Goal: Transaction & Acquisition: Purchase product/service

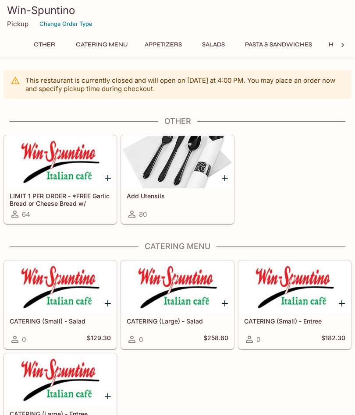
click at [19, 26] on p "Pickup" at bounding box center [17, 24] width 21 height 8
click at [65, 50] on button "House Specials" at bounding box center [54, 45] width 62 height 12
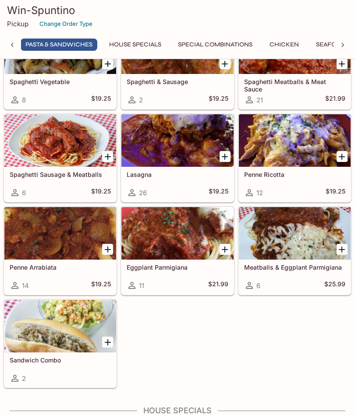
scroll to position [1447, 0]
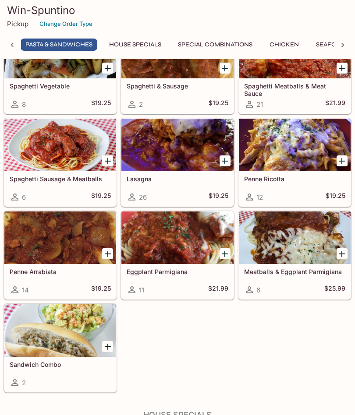
click at [297, 196] on div "12 $19.25" at bounding box center [294, 197] width 101 height 11
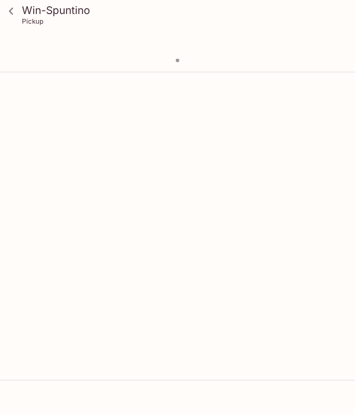
click at [184, 160] on div "Win-Spuntino Pickup" at bounding box center [177, 283] width 355 height 415
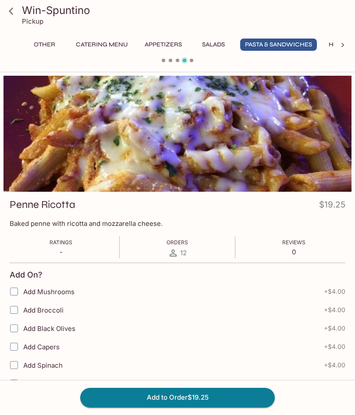
click at [7, 15] on icon at bounding box center [11, 11] width 15 height 15
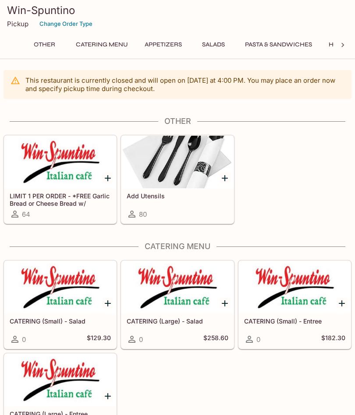
click at [279, 46] on button "Pasta & Sandwiches" at bounding box center [278, 45] width 77 height 12
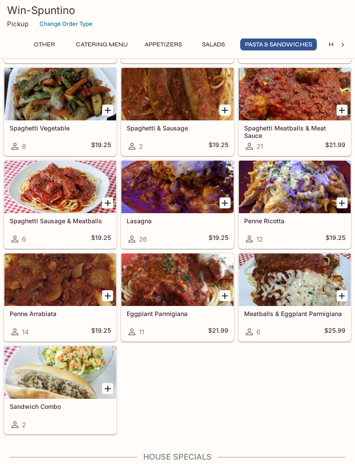
scroll to position [1404, 0]
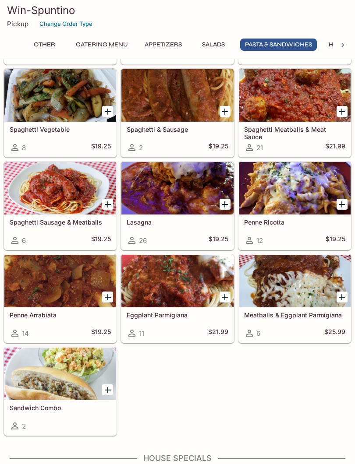
click at [183, 212] on div at bounding box center [177, 188] width 112 height 53
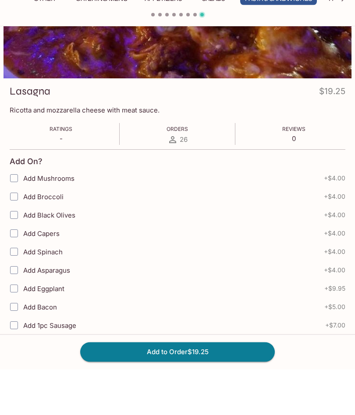
scroll to position [254, 0]
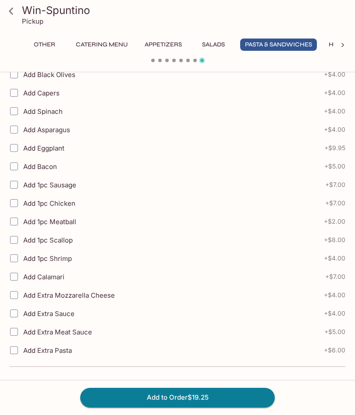
click at [12, 315] on input "Add Extra Sauce" at bounding box center [14, 314] width 18 height 18
checkbox input "true"
click at [210, 398] on button "Add to Order $23.25" at bounding box center [177, 397] width 195 height 19
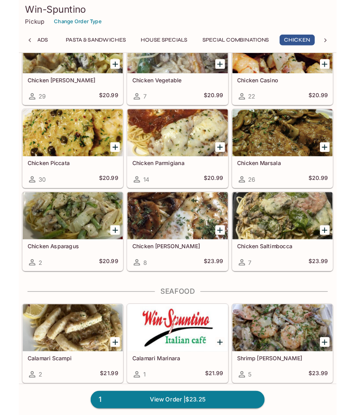
scroll to position [2561, 0]
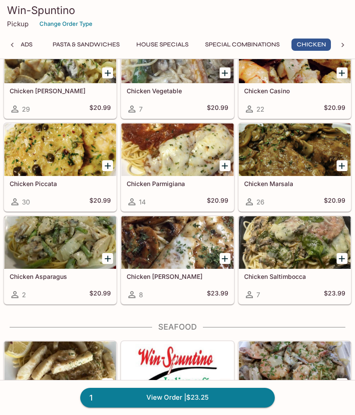
click at [297, 151] on div at bounding box center [295, 150] width 112 height 53
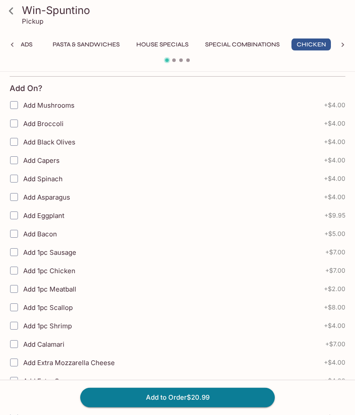
scroll to position [254, 0]
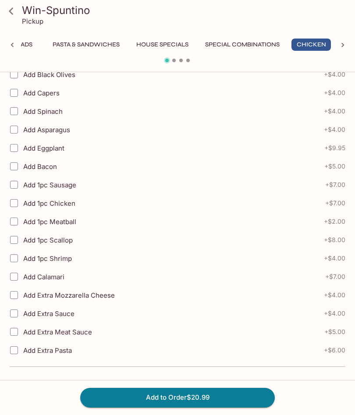
click at [21, 316] on input "Add Extra Sauce" at bounding box center [14, 314] width 18 height 18
checkbox input "true"
click at [198, 397] on button "Add to Order $24.99" at bounding box center [177, 397] width 195 height 19
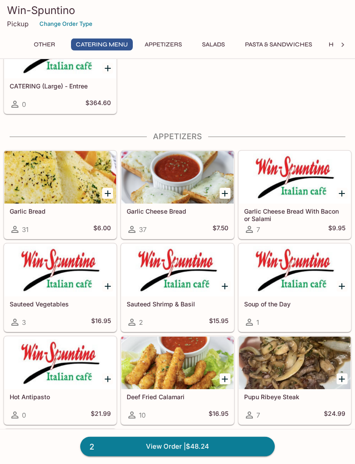
scroll to position [328, 0]
click at [65, 285] on div at bounding box center [60, 270] width 112 height 53
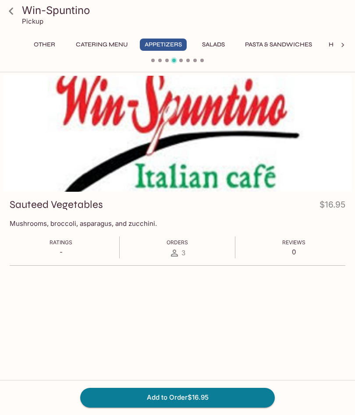
click at [210, 397] on button "Add to Order $16.95" at bounding box center [177, 397] width 195 height 19
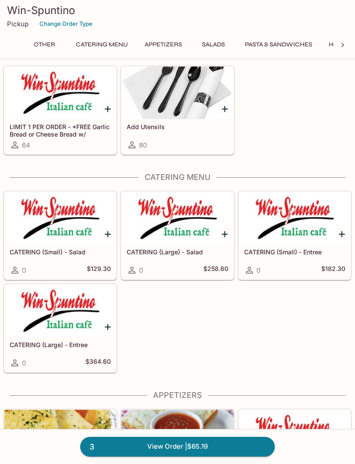
scroll to position [71, 0]
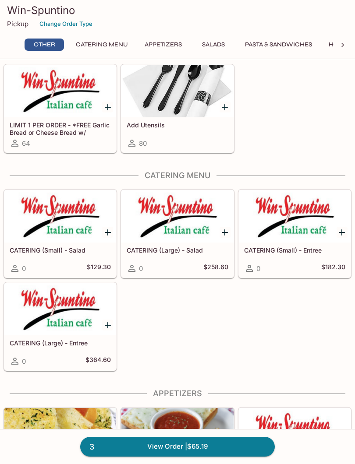
click at [183, 415] on link "3 View Order | $65.19" at bounding box center [177, 446] width 195 height 19
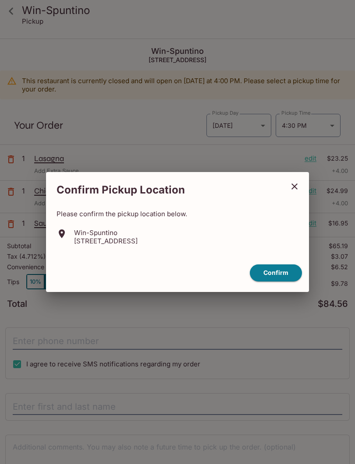
click at [281, 276] on button "Confirm" at bounding box center [276, 273] width 52 height 17
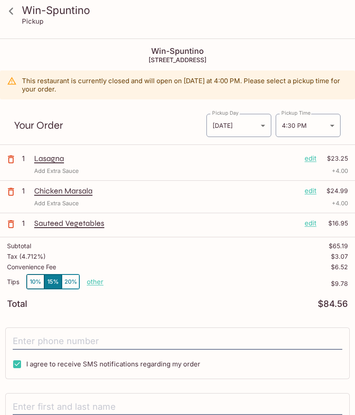
click at [11, 6] on icon at bounding box center [11, 11] width 15 height 15
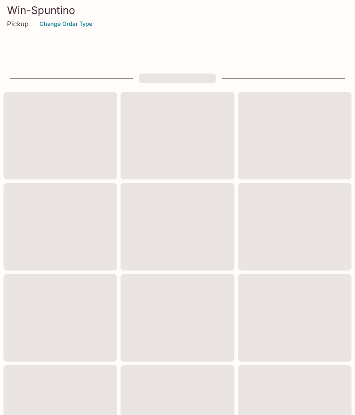
click at [11, 5] on h3 "Win-Spuntino" at bounding box center [177, 11] width 341 height 14
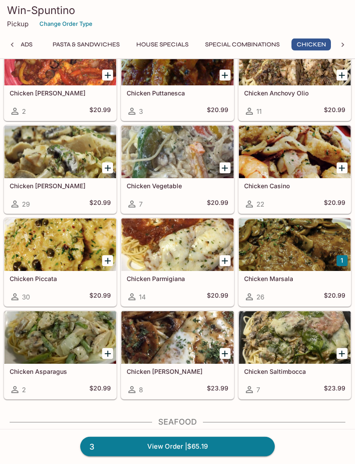
scroll to position [2466, 0]
click at [277, 150] on div at bounding box center [295, 152] width 112 height 53
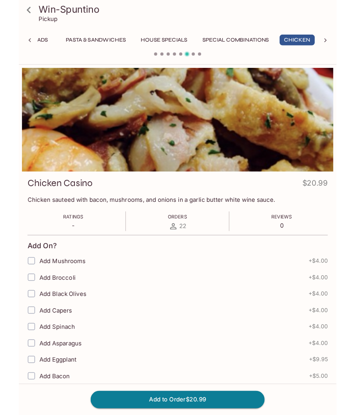
scroll to position [0, 192]
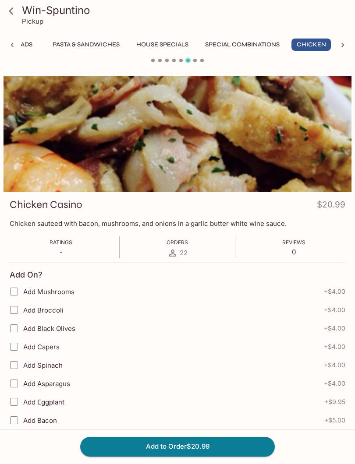
click at [6, 17] on icon at bounding box center [11, 11] width 15 height 15
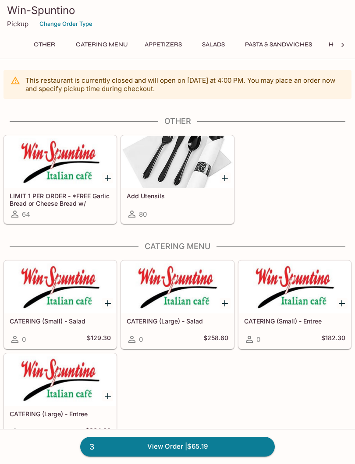
click at [145, 173] on div at bounding box center [177, 162] width 112 height 53
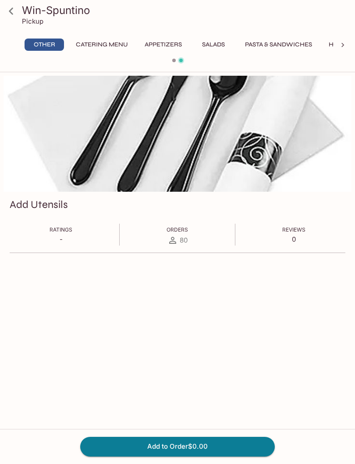
click at [4, 4] on icon at bounding box center [11, 11] width 15 height 15
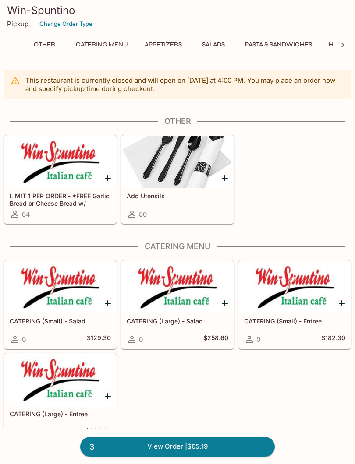
click at [59, 176] on div at bounding box center [60, 162] width 112 height 53
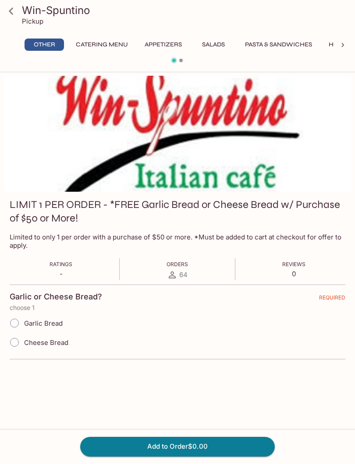
click at [5, 13] on icon at bounding box center [11, 11] width 15 height 15
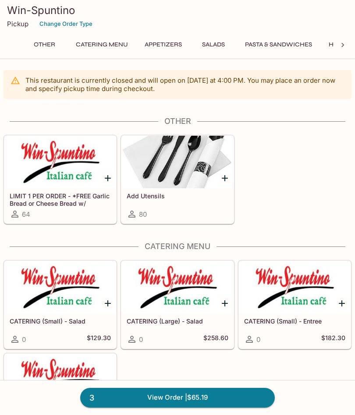
click at [283, 50] on button "Pasta & Sandwiches" at bounding box center [278, 45] width 77 height 12
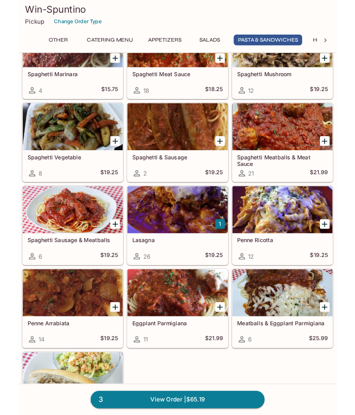
scroll to position [1354, 0]
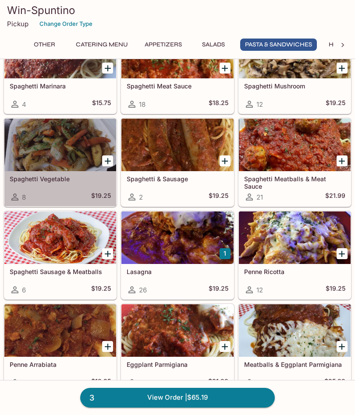
click at [57, 143] on div at bounding box center [60, 145] width 112 height 53
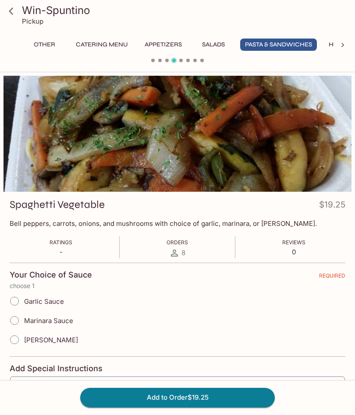
click at [13, 17] on icon at bounding box center [11, 11] width 15 height 15
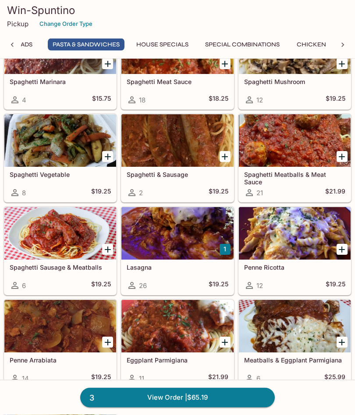
scroll to position [1316, 0]
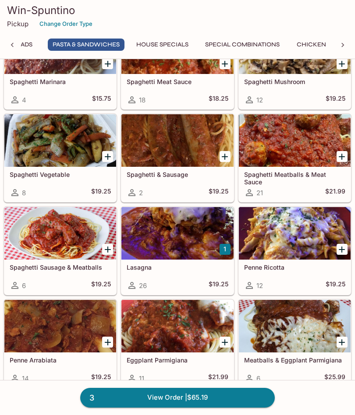
click at [56, 151] on div at bounding box center [60, 140] width 112 height 53
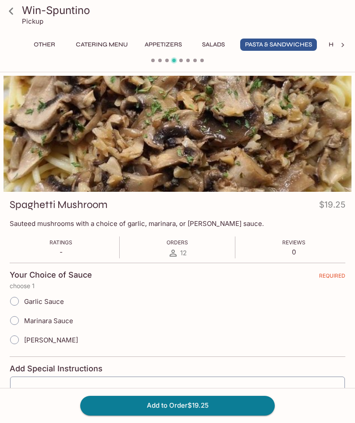
click at [10, 298] on div "Garlic Sauce" at bounding box center [178, 301] width 336 height 19
